Goal: Task Accomplishment & Management: Manage account settings

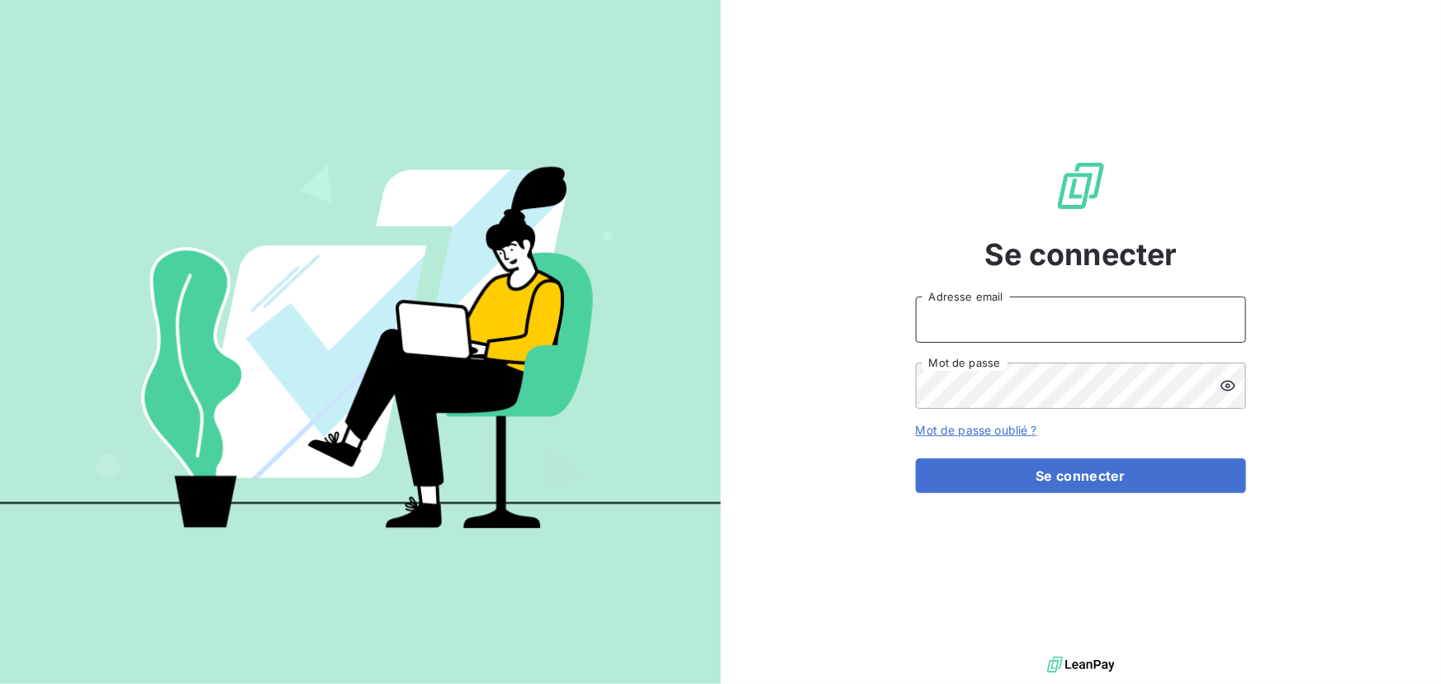
type input "[EMAIL_ADDRESS][DOMAIN_NAME]"
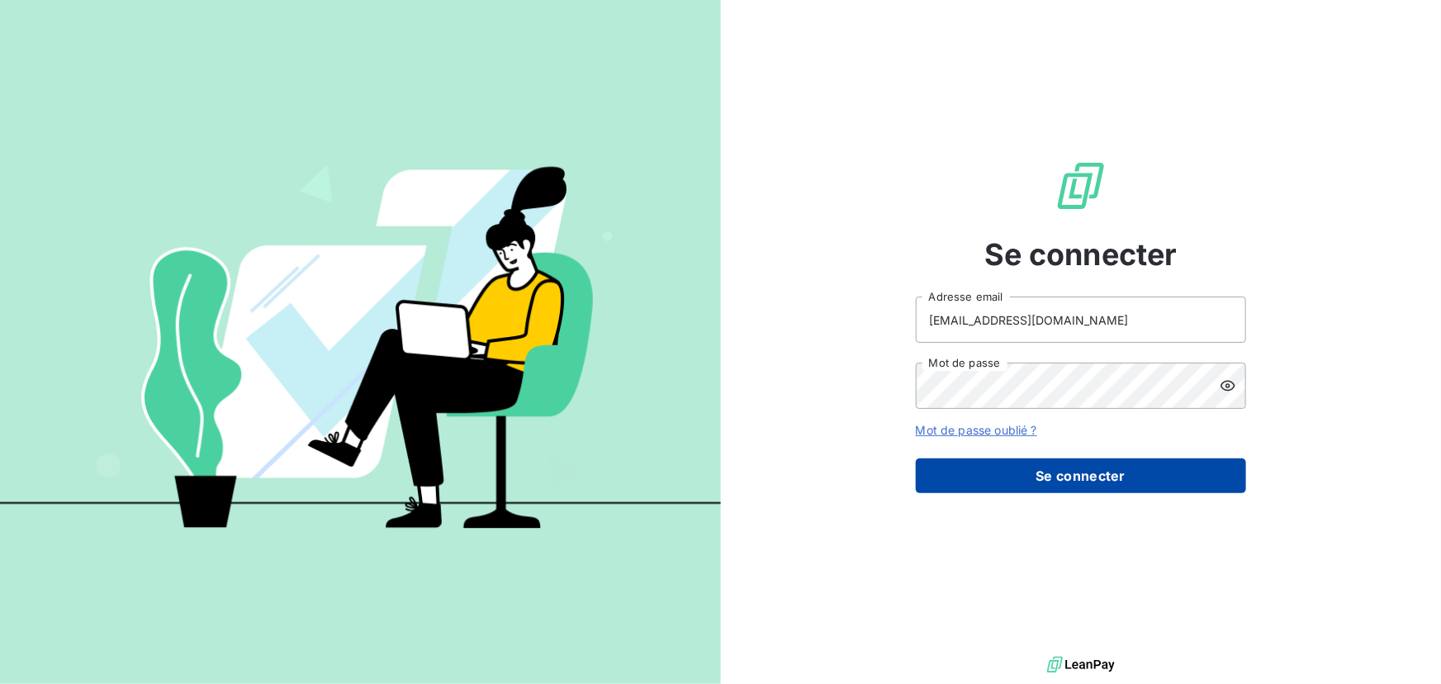
click at [1094, 471] on button "Se connecter" at bounding box center [1081, 475] width 330 height 35
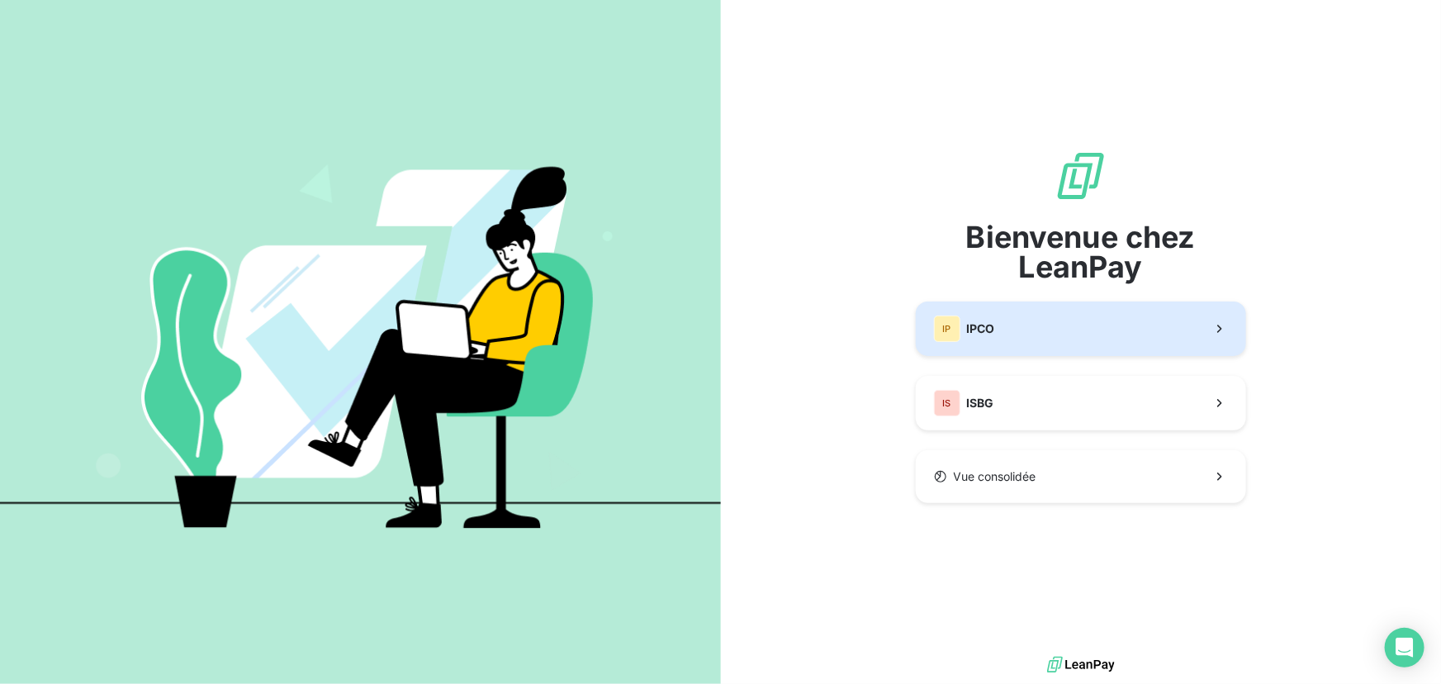
click at [1066, 330] on button "IP IPCO" at bounding box center [1081, 328] width 330 height 55
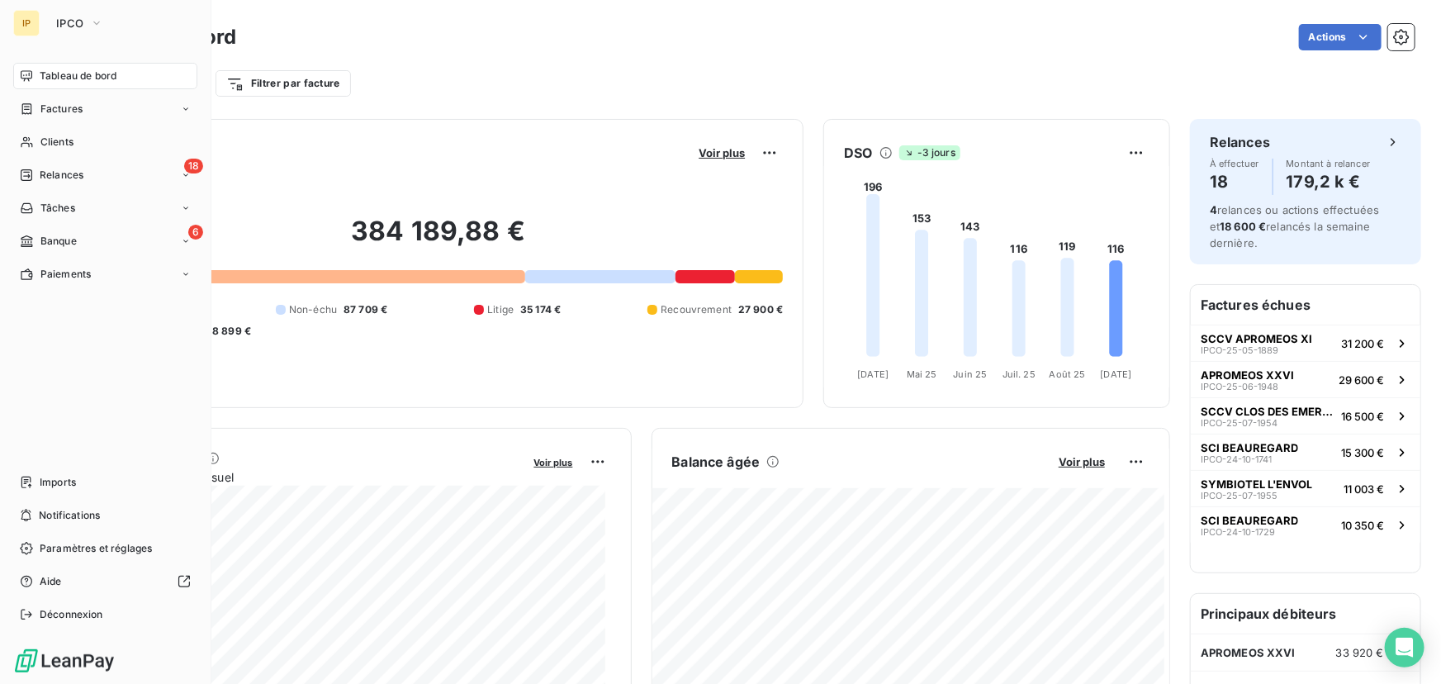
click at [70, 70] on span "Tableau de bord" at bounding box center [78, 76] width 77 height 15
click at [73, 173] on span "Relances" at bounding box center [62, 175] width 44 height 15
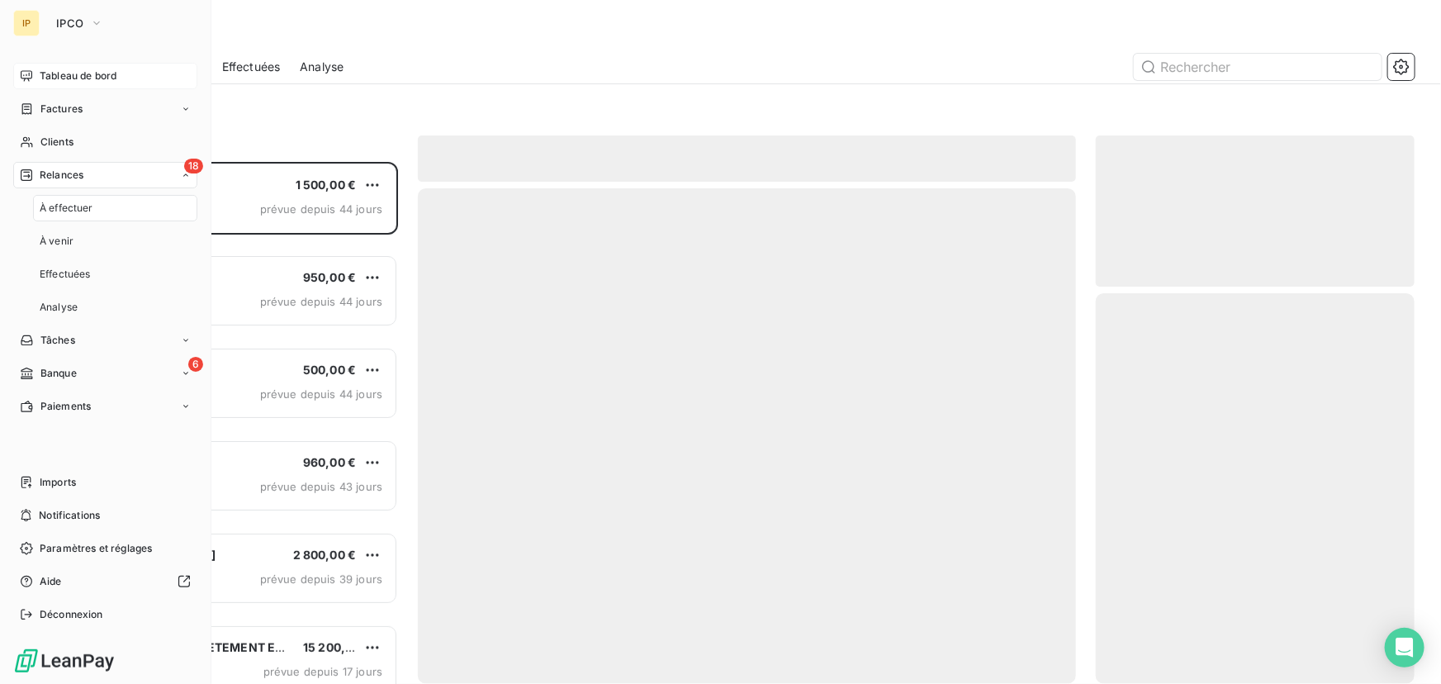
scroll to position [511, 307]
click at [113, 175] on div "18 Relances" at bounding box center [105, 175] width 184 height 26
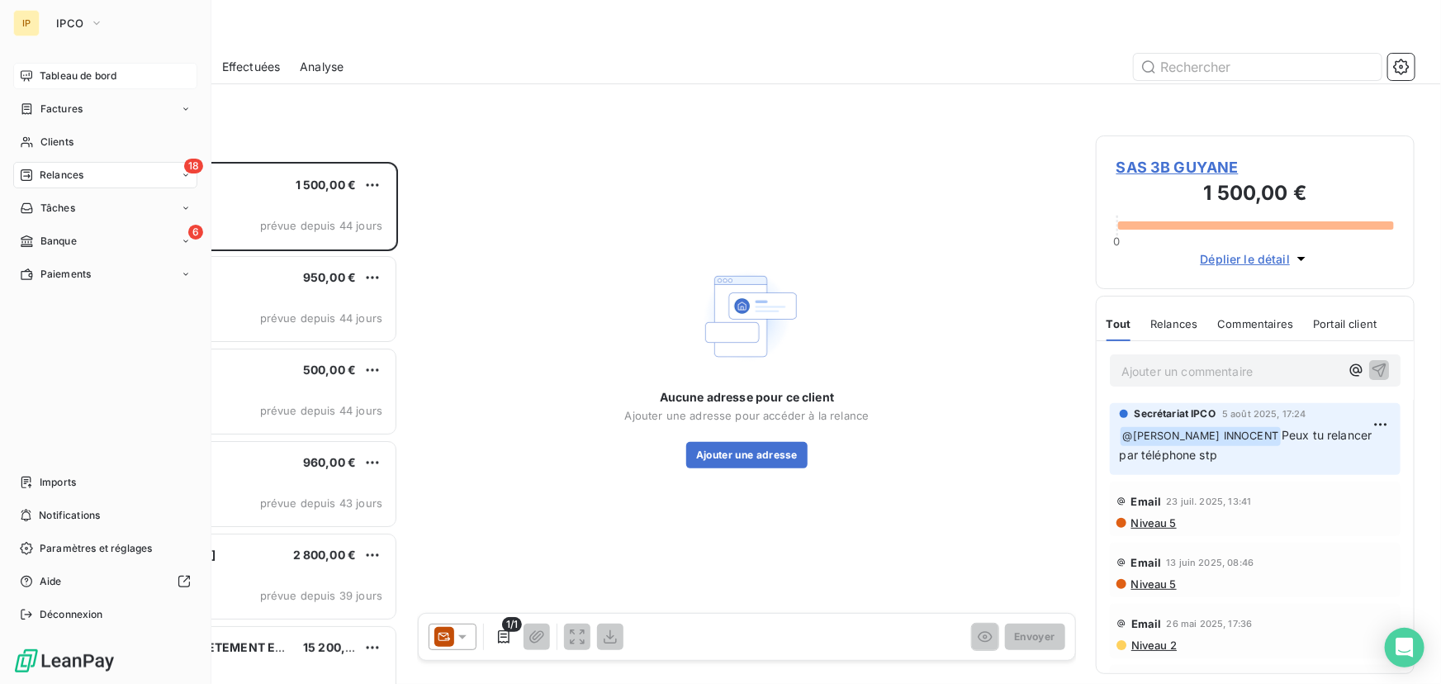
click at [94, 82] on span "Tableau de bord" at bounding box center [78, 76] width 77 height 15
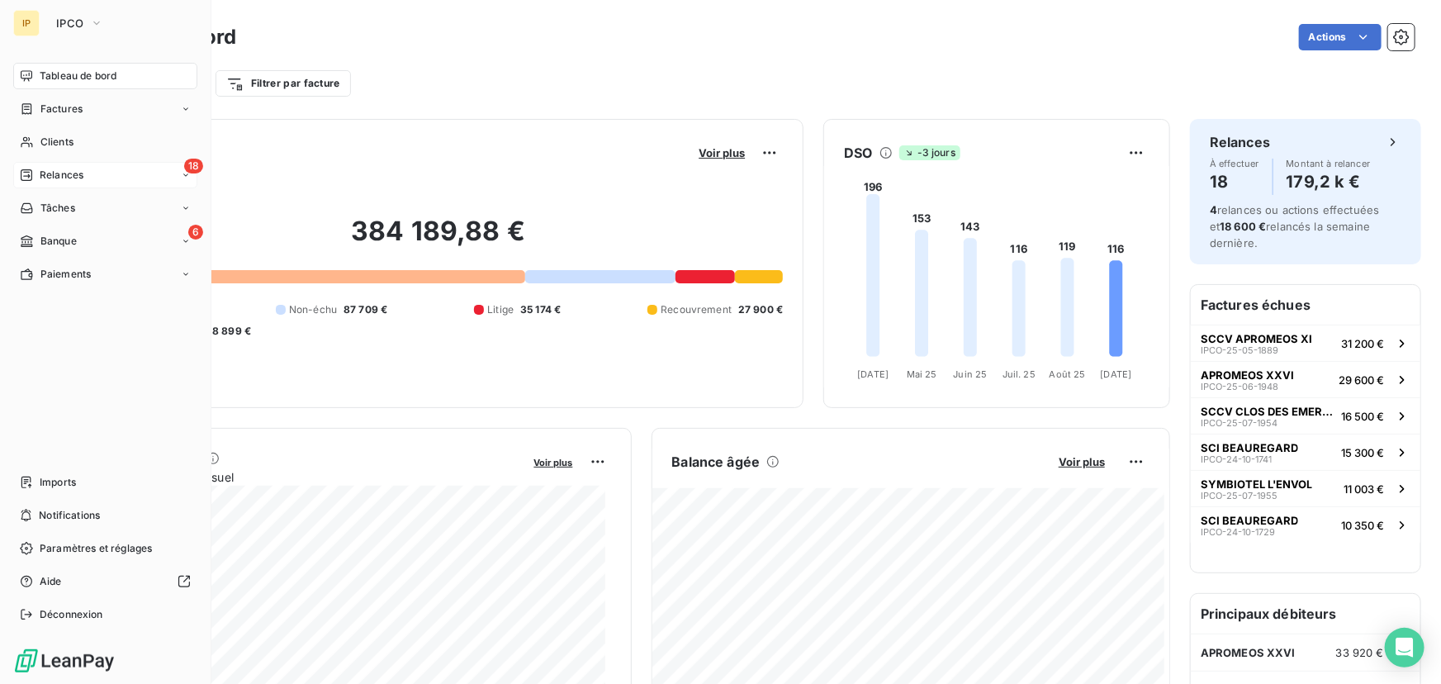
click at [43, 175] on span "Relances" at bounding box center [62, 175] width 44 height 15
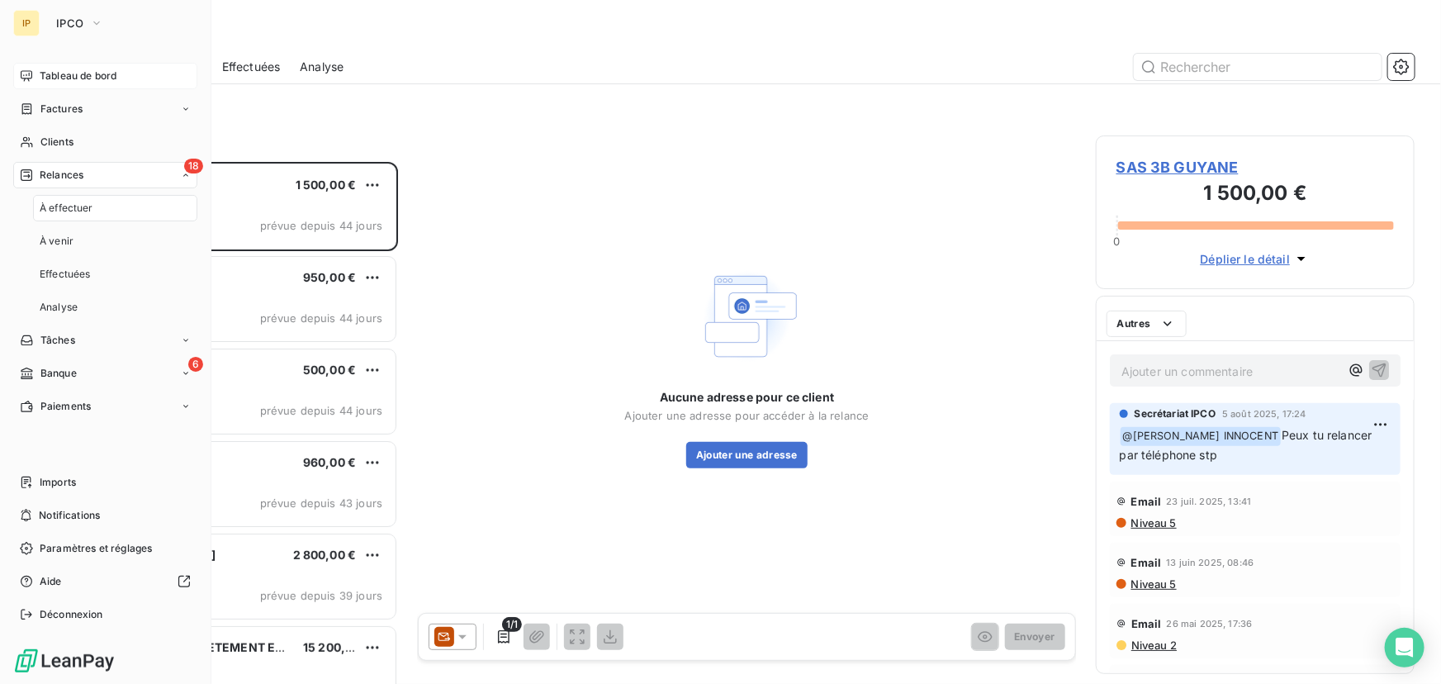
scroll to position [511, 307]
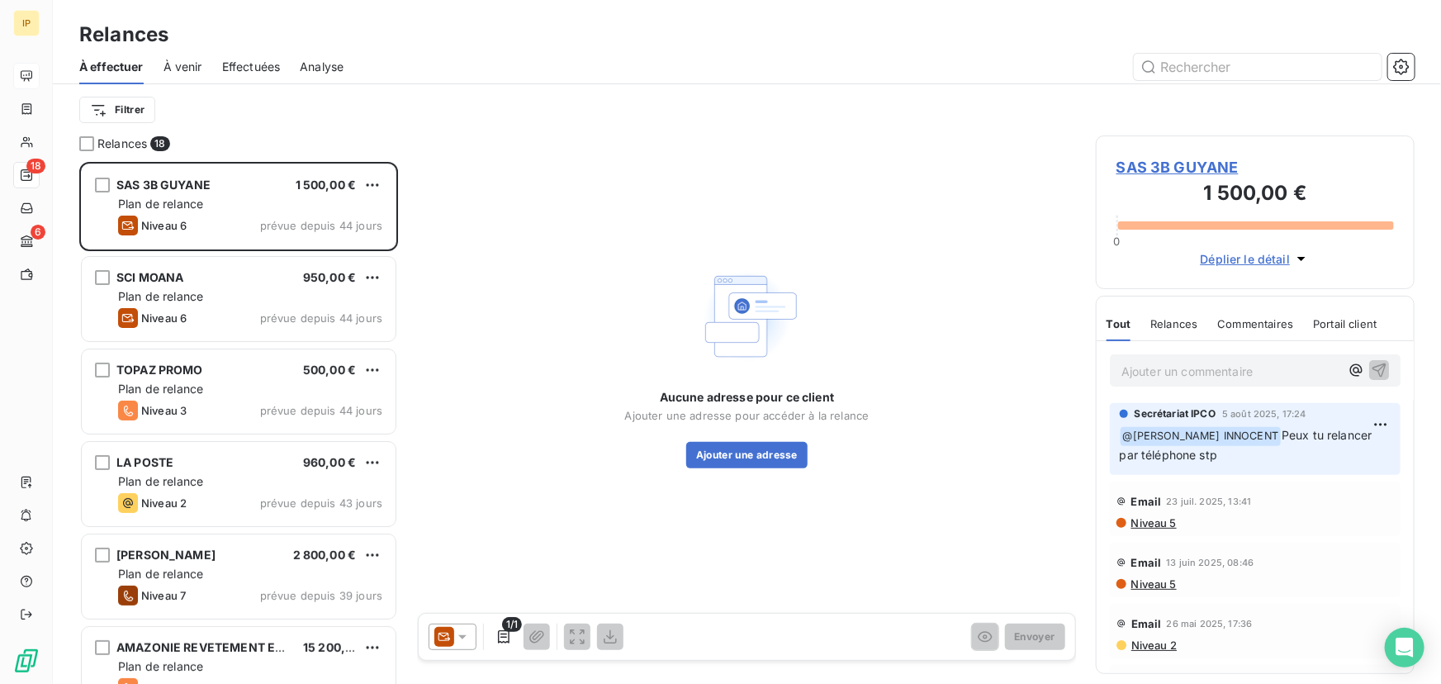
click at [325, 125] on div "Filtrer" at bounding box center [747, 109] width 1336 height 31
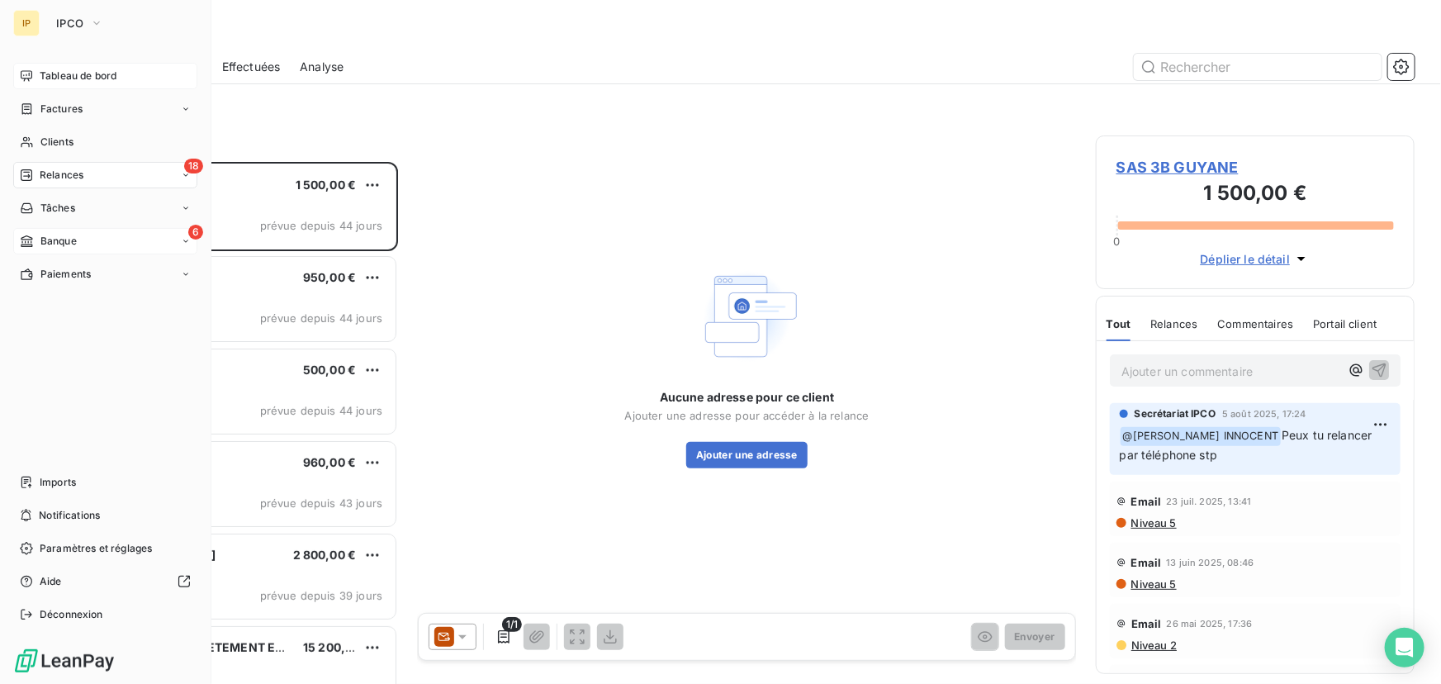
click at [40, 230] on div "6 Banque" at bounding box center [105, 241] width 184 height 26
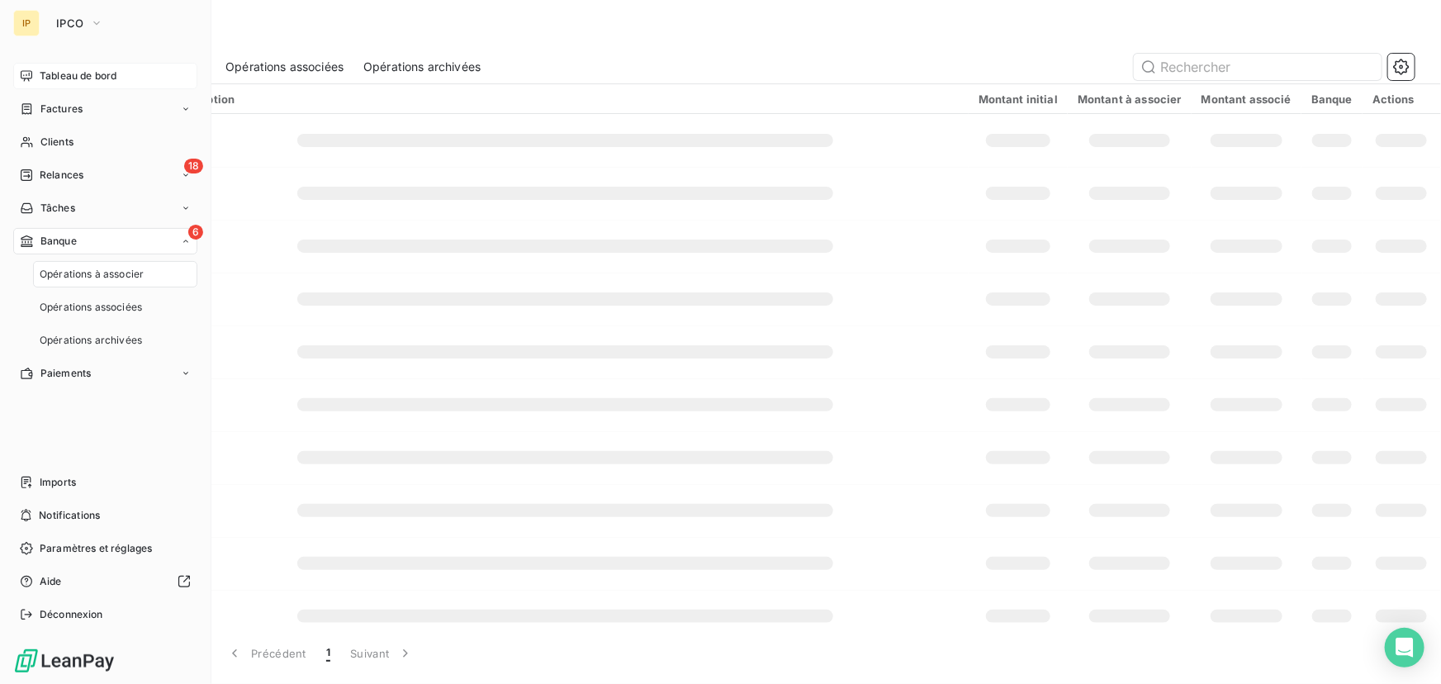
click at [120, 228] on div "6 Banque" at bounding box center [105, 241] width 184 height 26
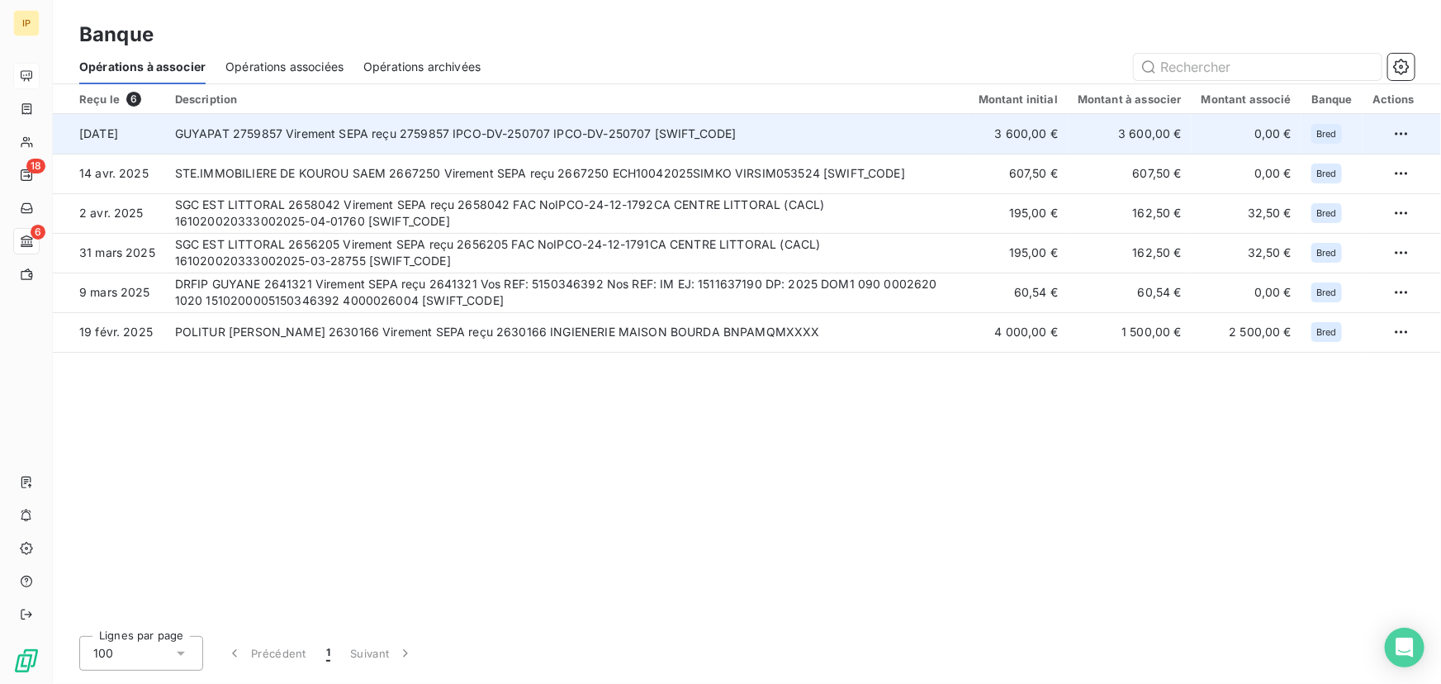
click at [673, 128] on td "GUYAPAT 2759857 Virement SEPA reçu 2759857 IPCO-DV-250707 IPCO-DV-250707 [SWIFT…" at bounding box center [567, 134] width 804 height 40
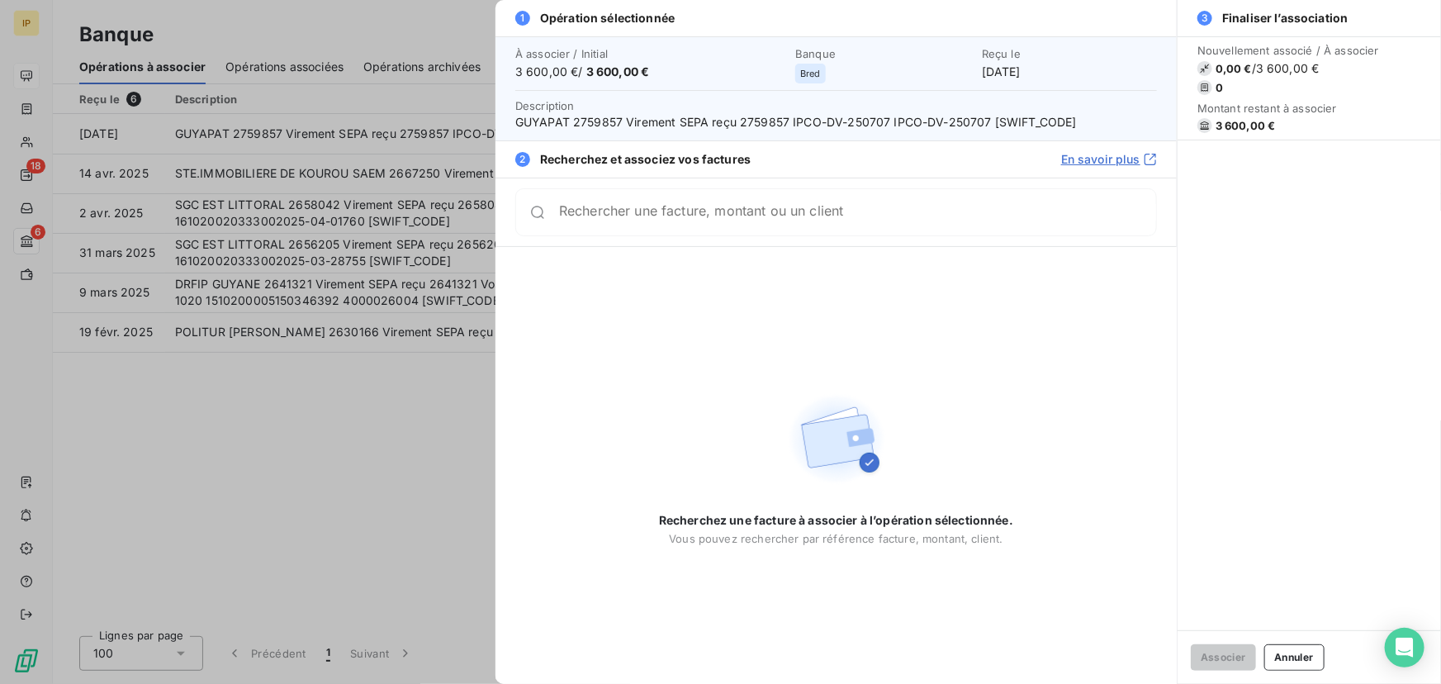
click at [333, 399] on div at bounding box center [720, 342] width 1441 height 684
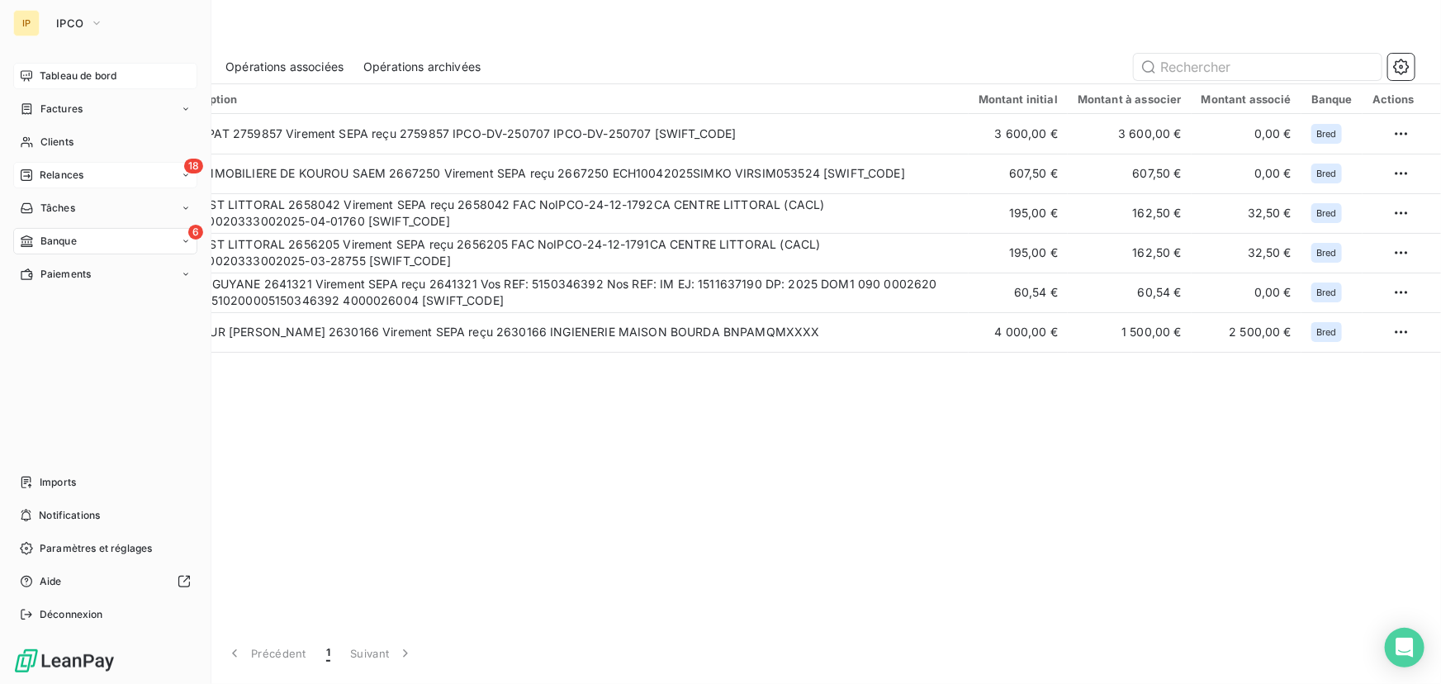
click at [67, 178] on span "Relances" at bounding box center [62, 175] width 44 height 15
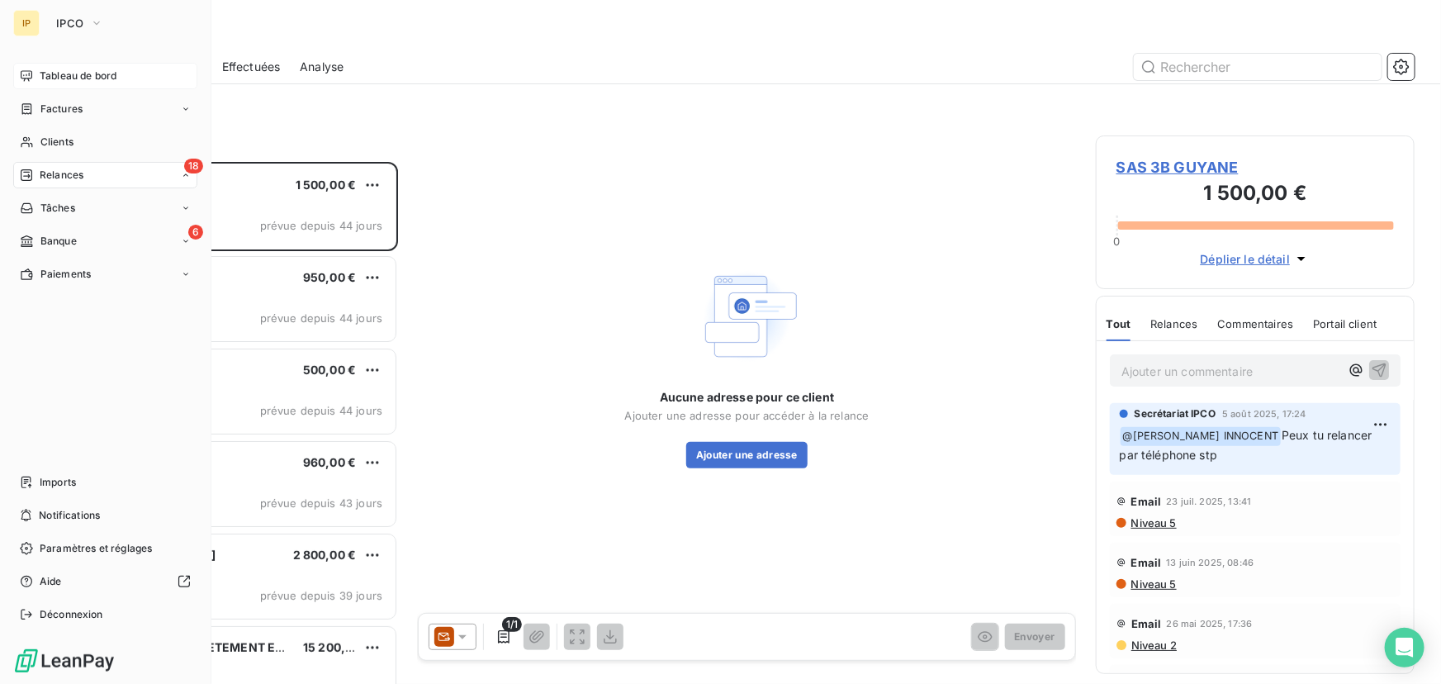
scroll to position [511, 307]
click at [59, 142] on span "Clients" at bounding box center [56, 142] width 33 height 15
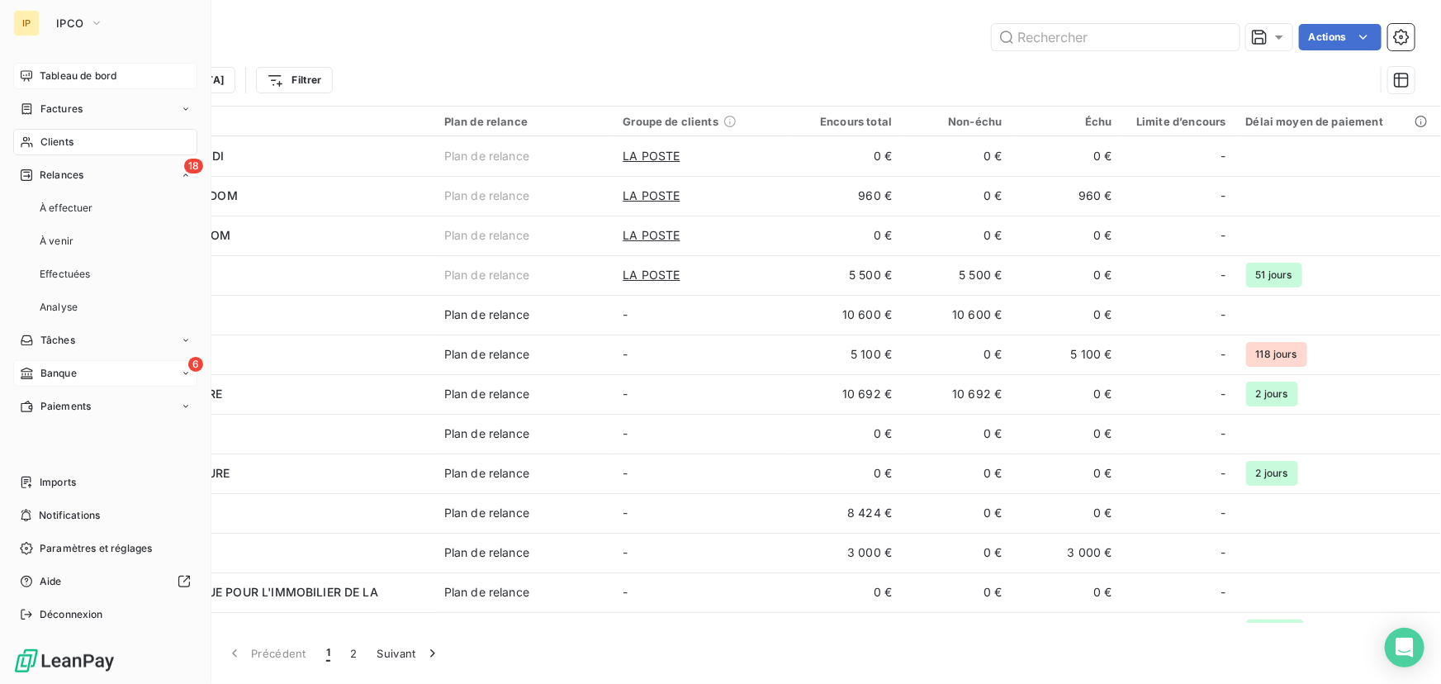
click at [64, 374] on span "Banque" at bounding box center [58, 373] width 36 height 15
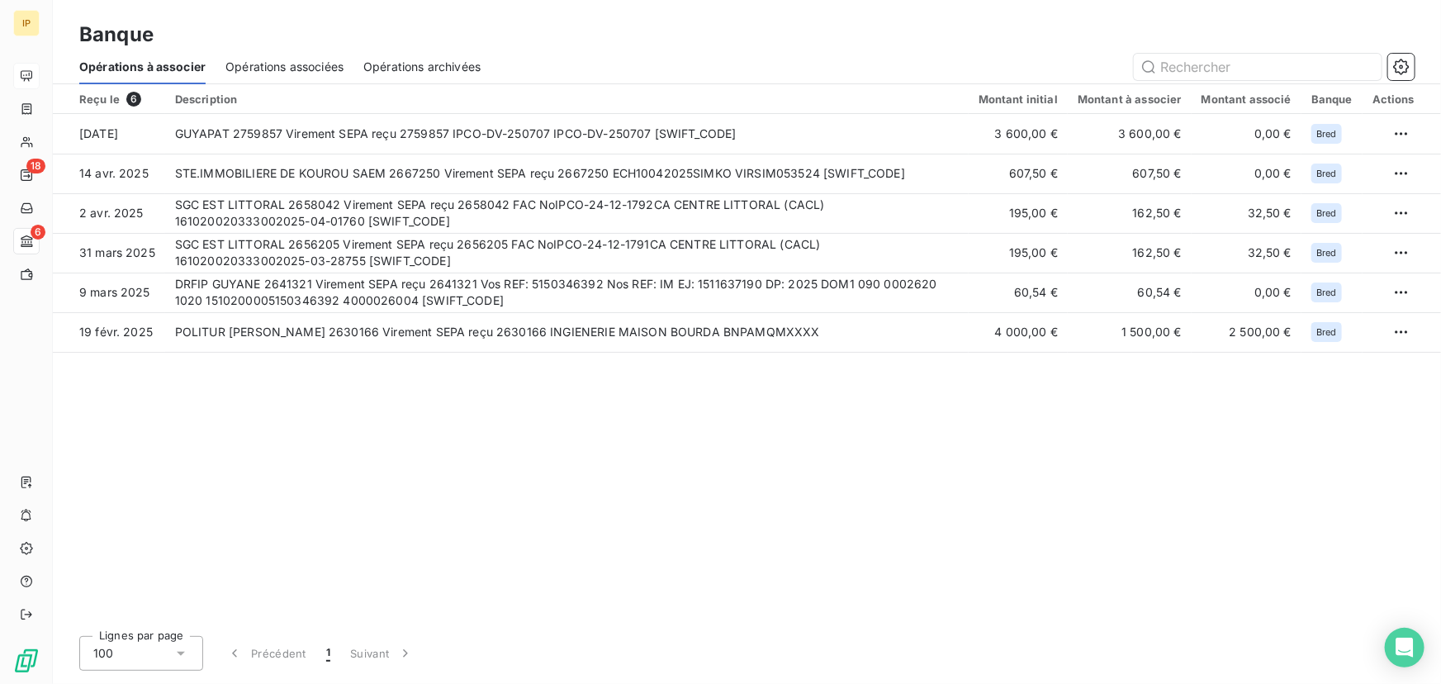
click at [366, 469] on div "Reçu le 6 Description Montant initial Montant à associer Montant associé Banque…" at bounding box center [747, 353] width 1388 height 539
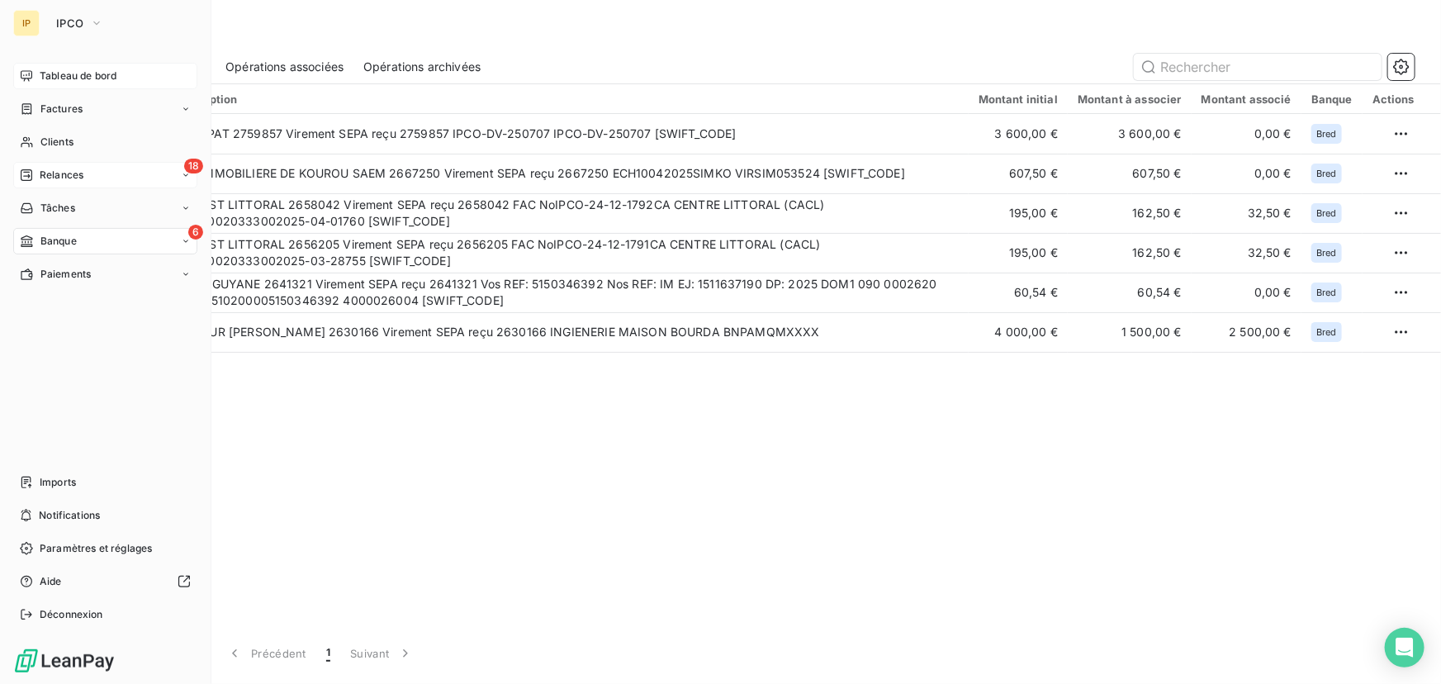
click at [88, 173] on div "18 Relances" at bounding box center [105, 175] width 184 height 26
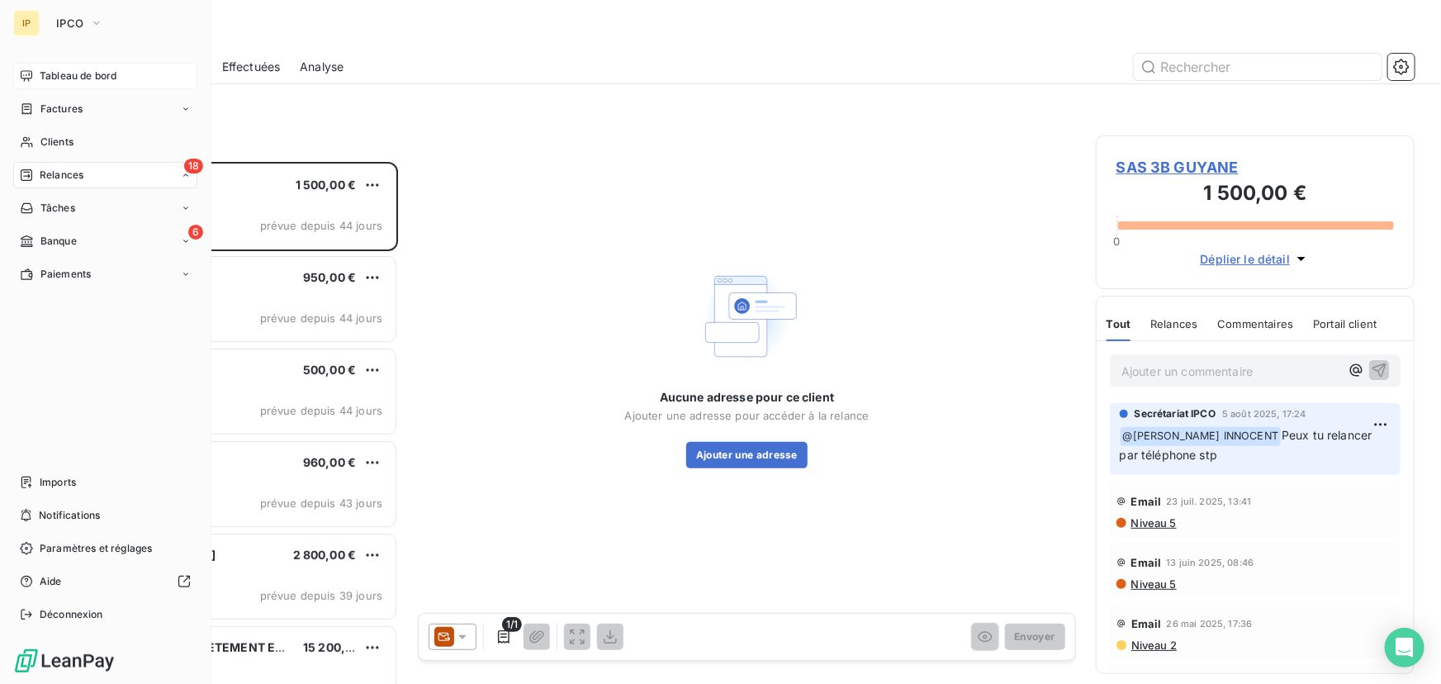
scroll to position [511, 307]
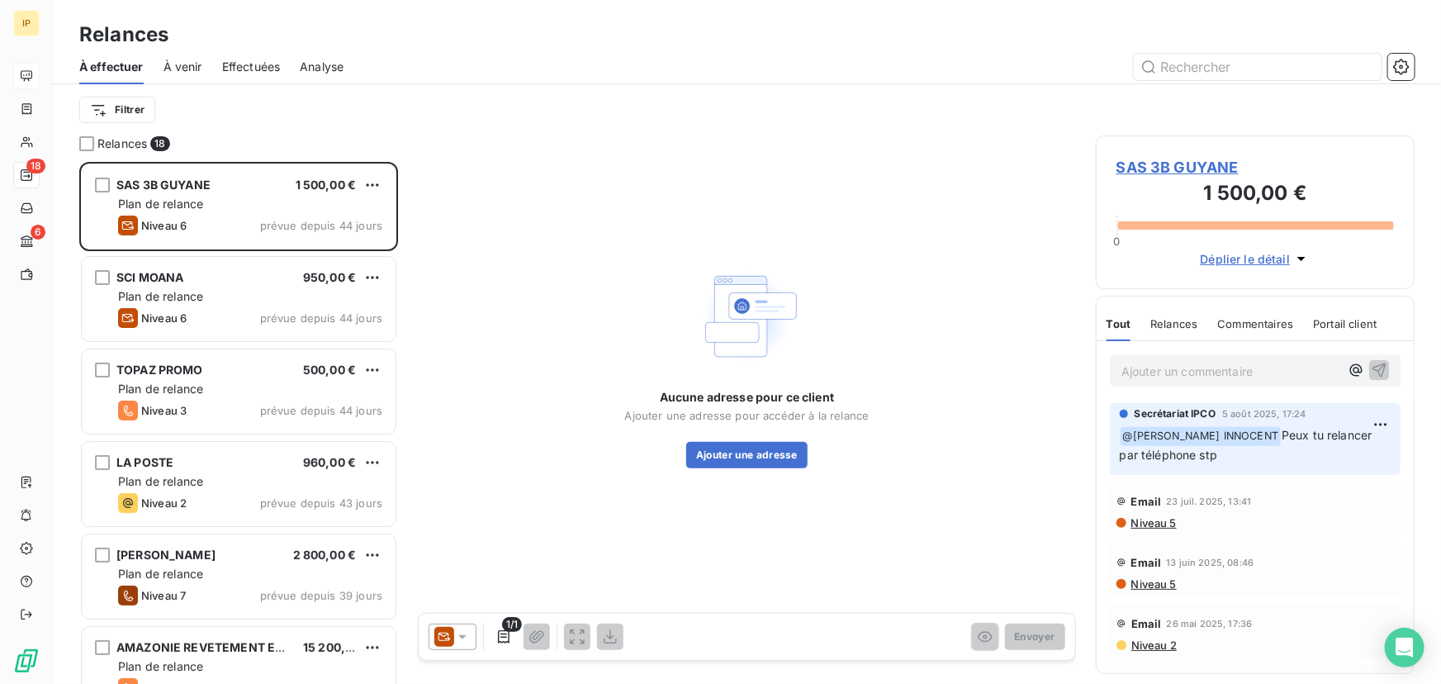
click at [434, 146] on div "Aucune adresse pour ce client Ajouter une adresse pour accéder à la relance Ajo…" at bounding box center [747, 365] width 658 height 461
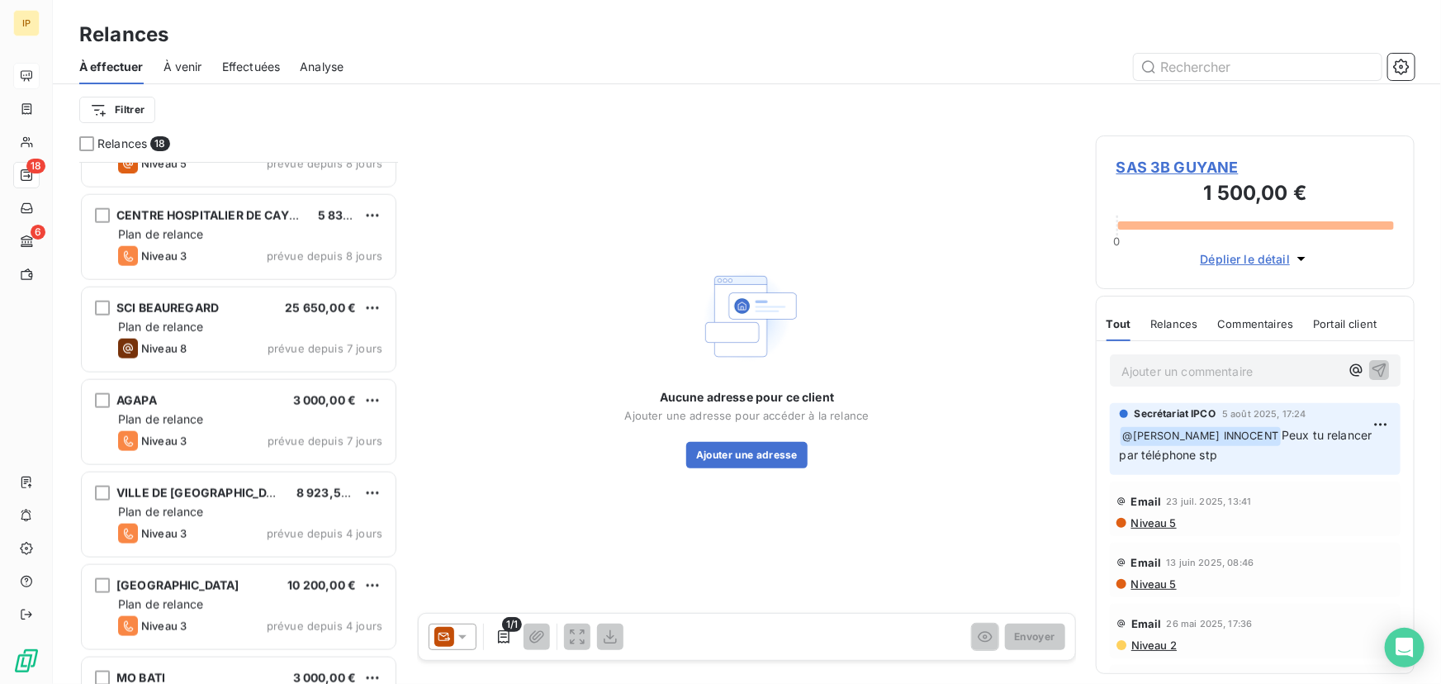
scroll to position [1001, 0]
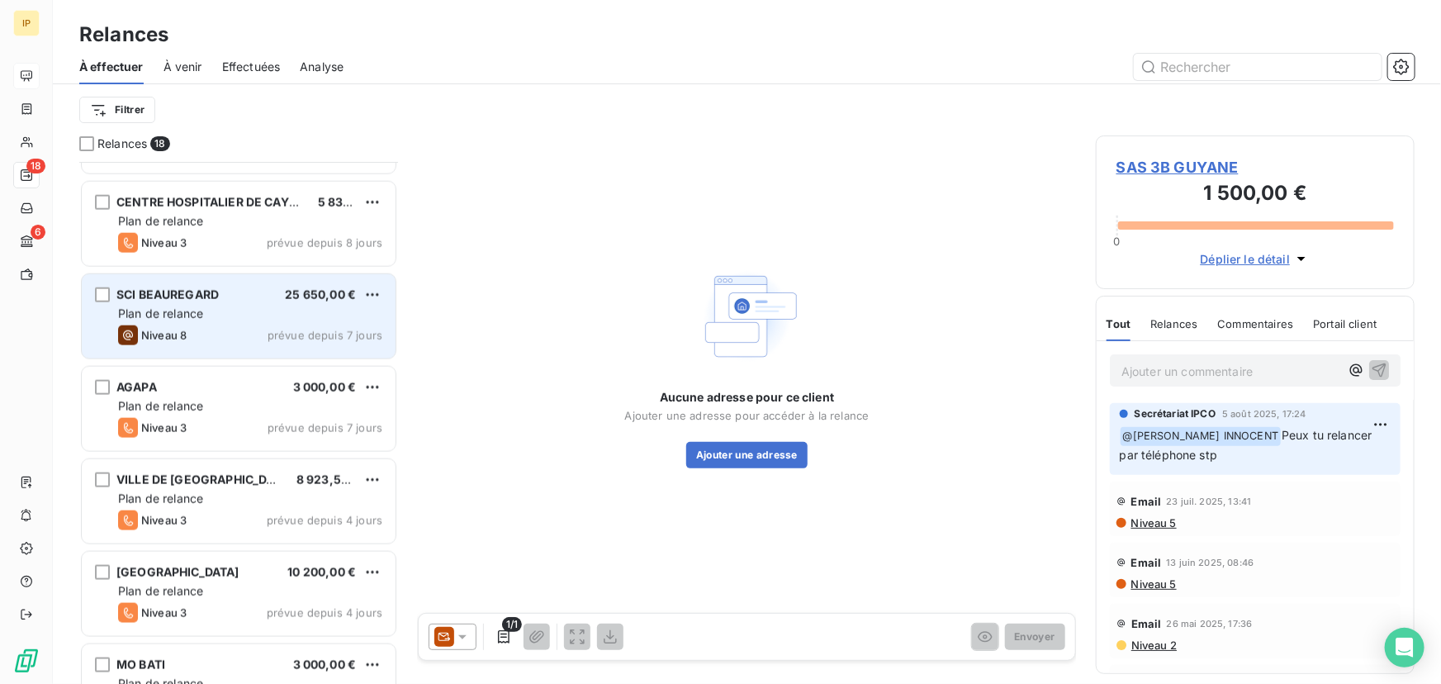
click at [254, 301] on div "SCI BEAUREGARD 25 650,00 €" at bounding box center [250, 294] width 264 height 15
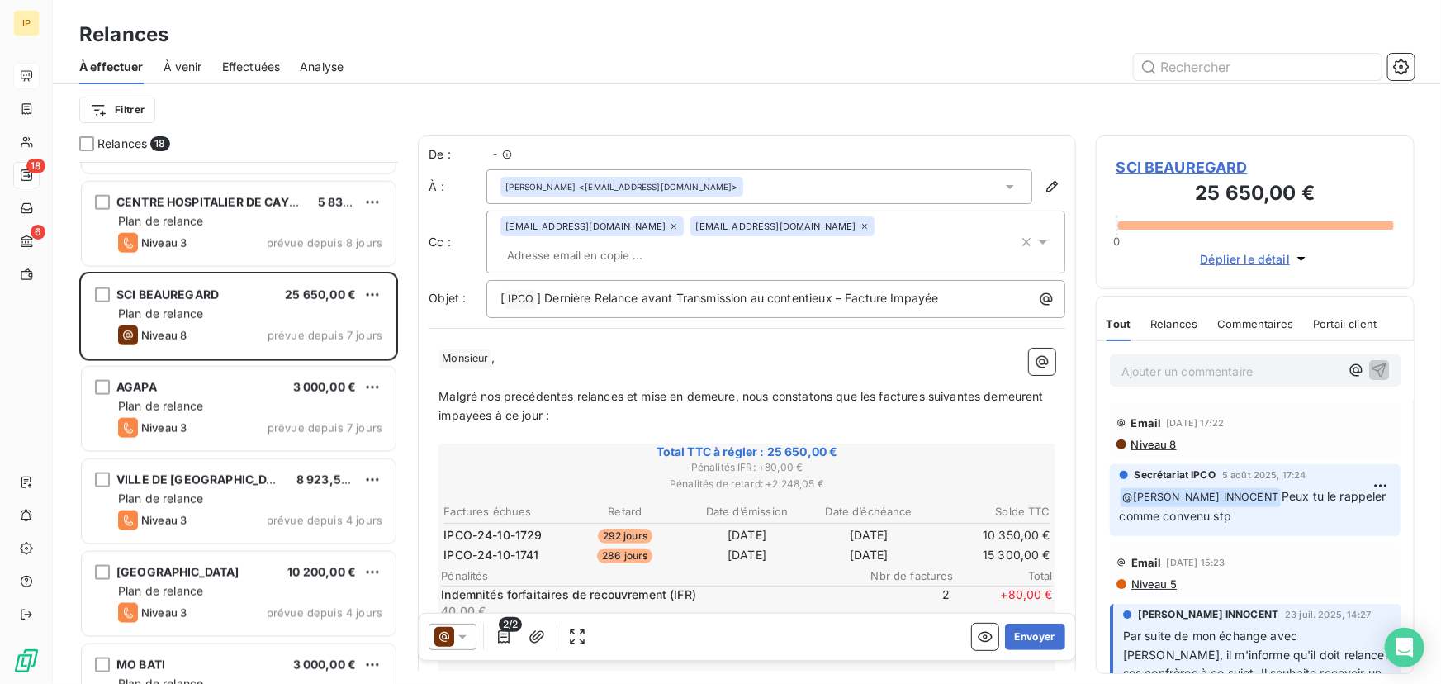
scroll to position [511, 307]
click at [1216, 164] on span "SCI BEAUREGARD" at bounding box center [1256, 167] width 278 height 22
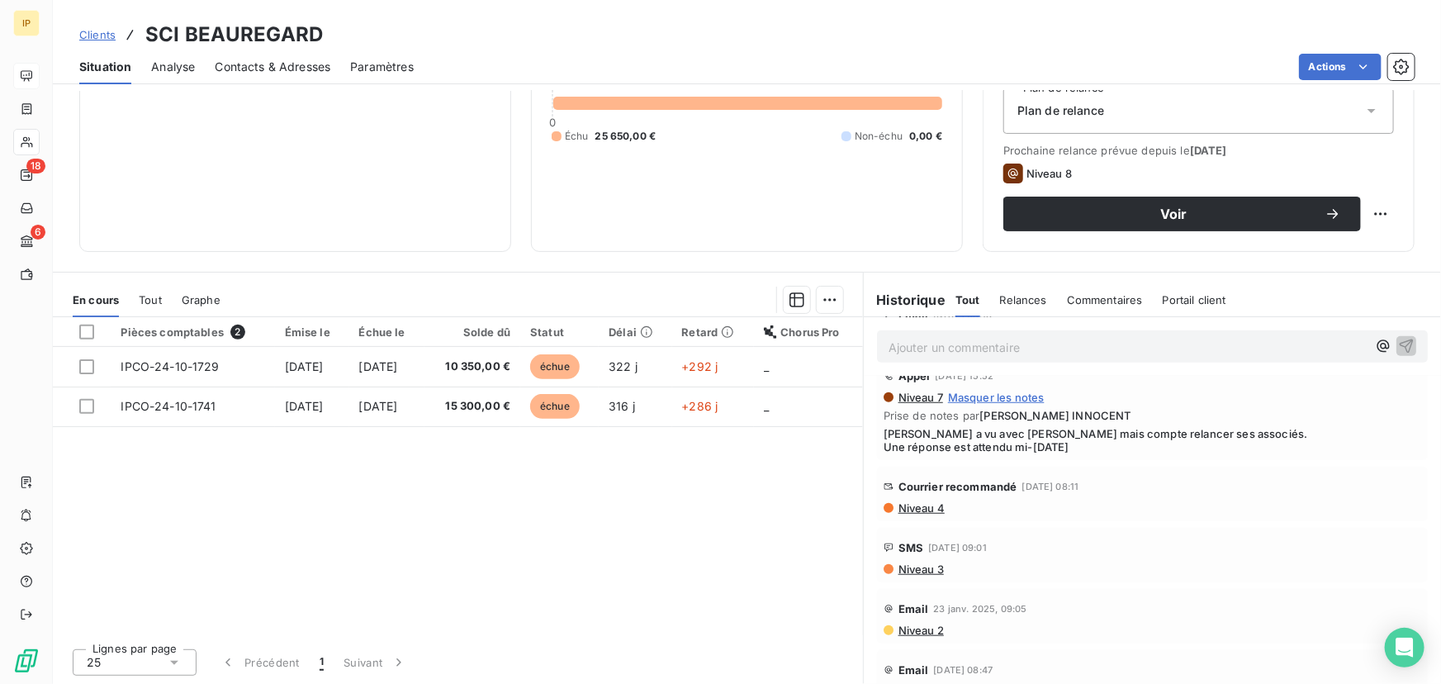
scroll to position [708, 0]
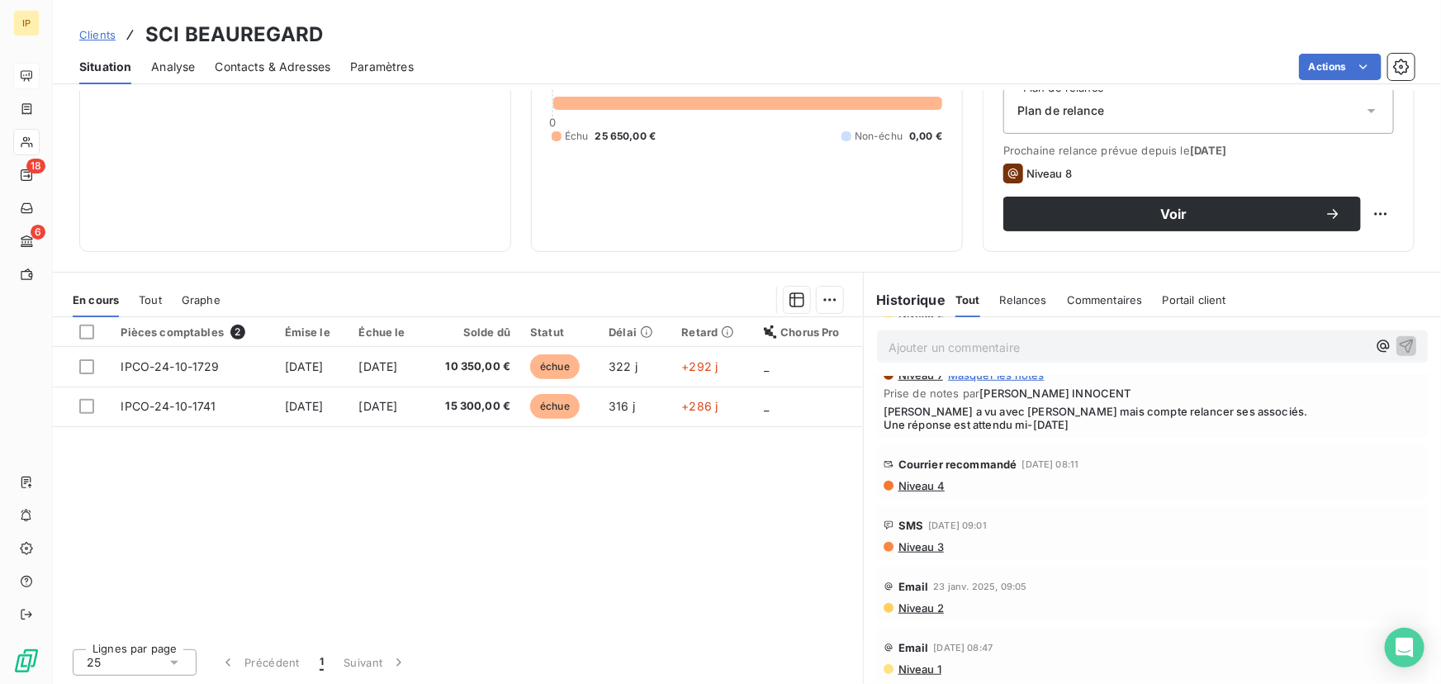
click at [925, 485] on span "Niveau 4" at bounding box center [921, 485] width 48 height 13
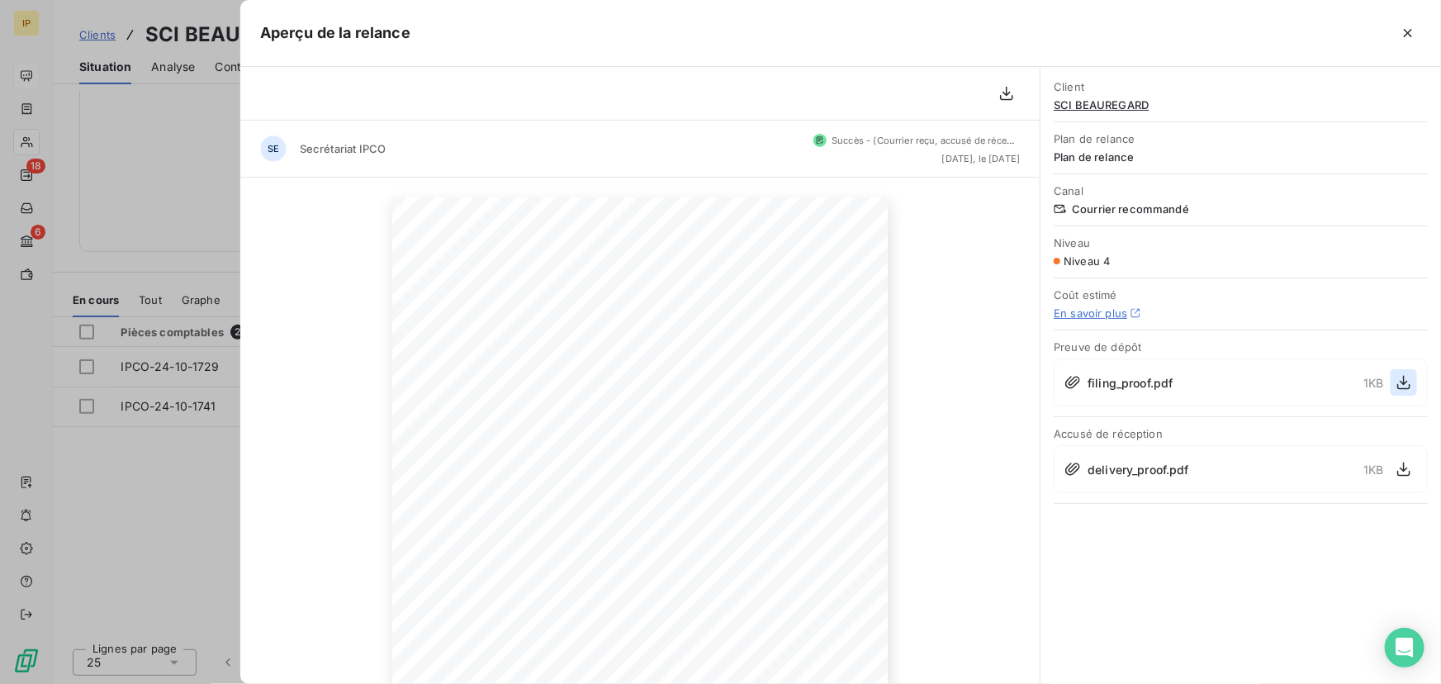
click at [1404, 378] on icon "button" at bounding box center [1404, 383] width 13 height 14
click at [1403, 465] on icon "button" at bounding box center [1404, 469] width 17 height 17
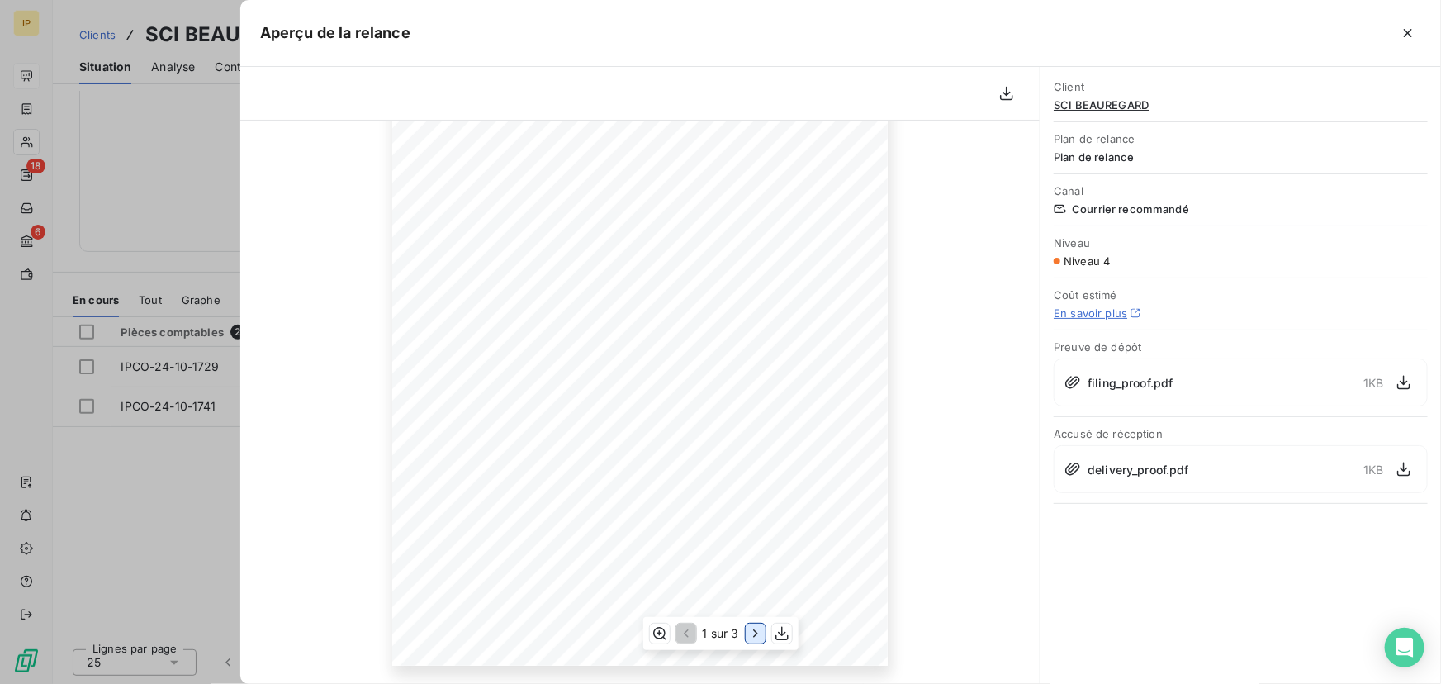
click at [759, 636] on icon "button" at bounding box center [756, 633] width 17 height 17
click at [683, 633] on icon "button" at bounding box center [684, 633] width 5 height 8
click at [752, 638] on icon "button" at bounding box center [756, 633] width 17 height 17
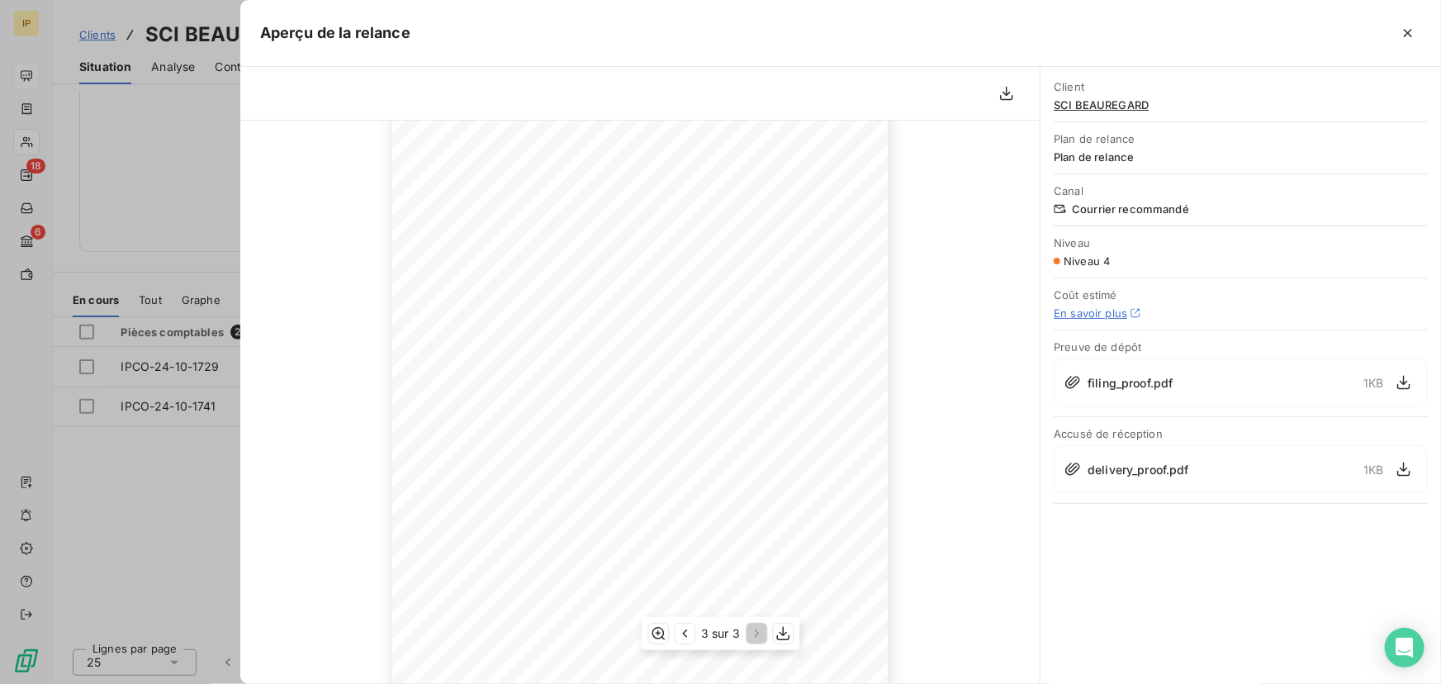
scroll to position [233, 0]
click at [690, 629] on icon "button" at bounding box center [684, 633] width 17 height 17
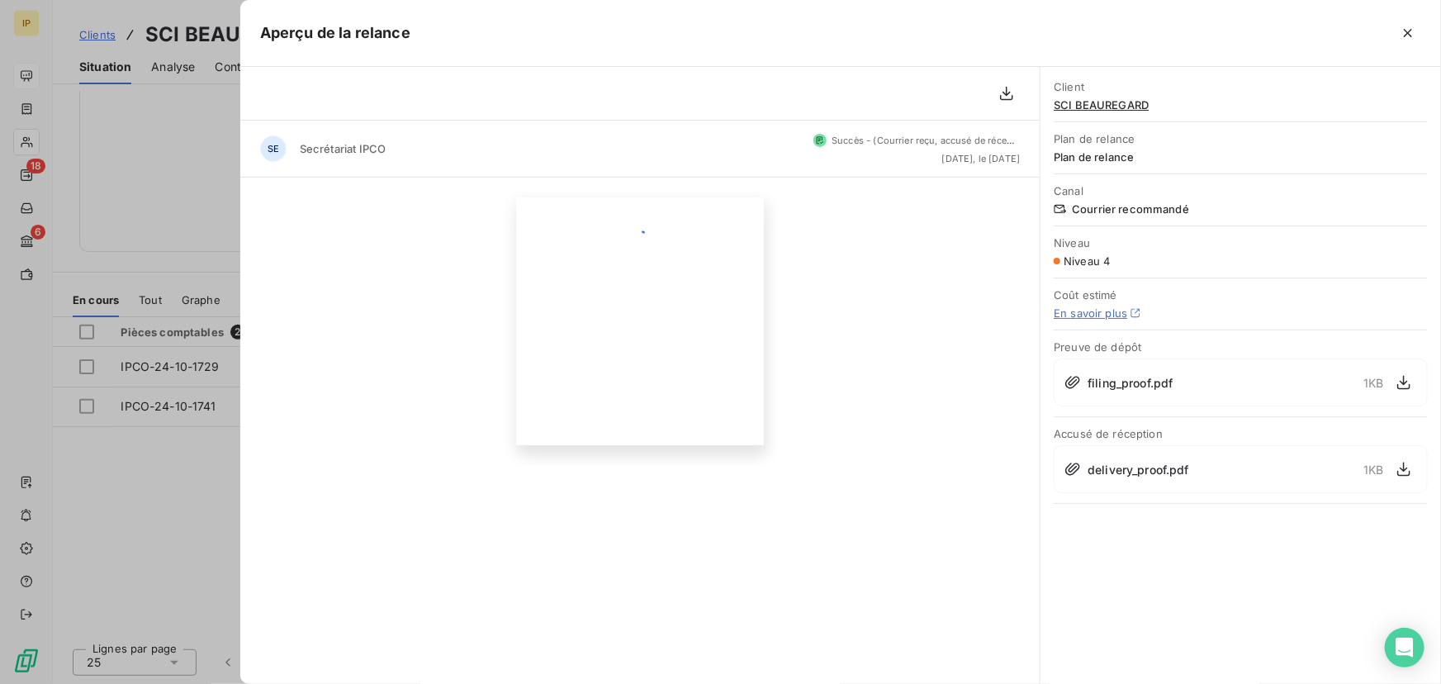
scroll to position [0, 0]
click at [1001, 95] on icon "button" at bounding box center [1007, 94] width 13 height 14
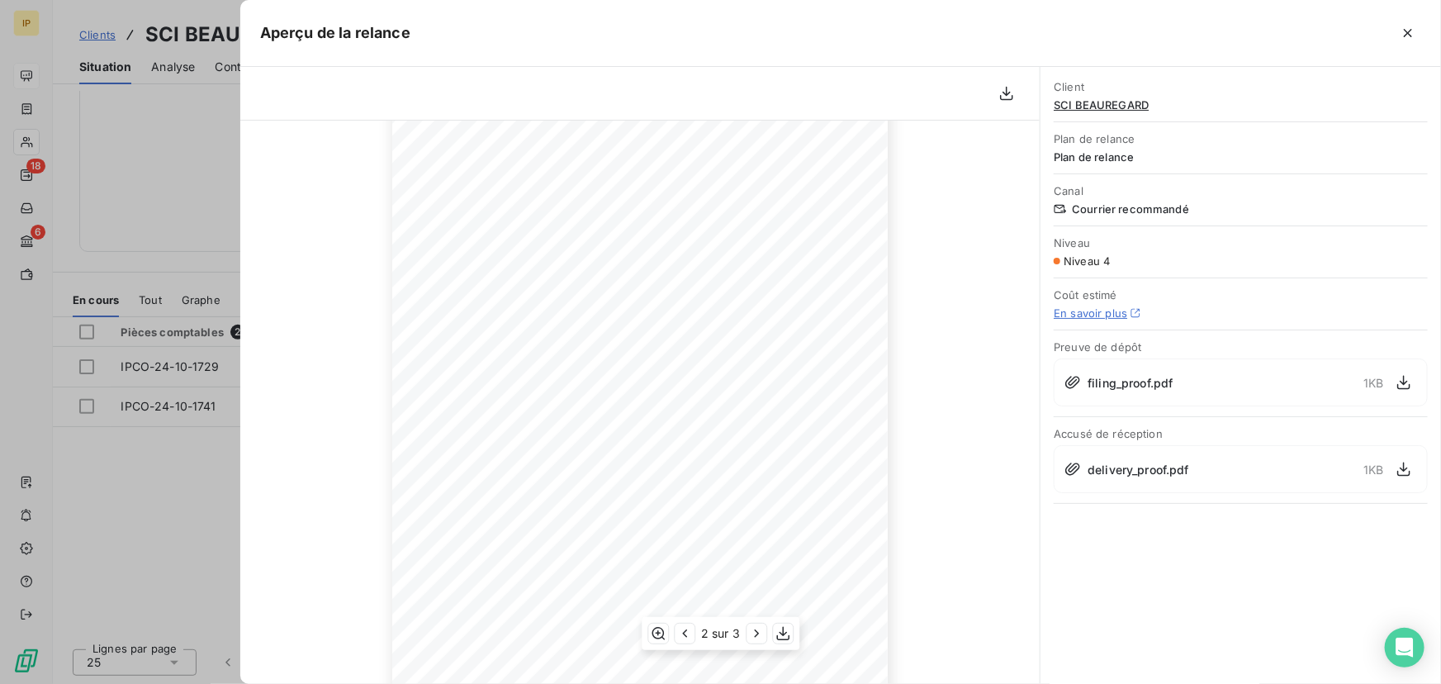
scroll to position [233, 0]
click at [749, 631] on icon "button" at bounding box center [756, 633] width 17 height 17
click at [1411, 33] on icon "button" at bounding box center [1408, 33] width 17 height 17
